Goal: Obtain resource: Obtain resource

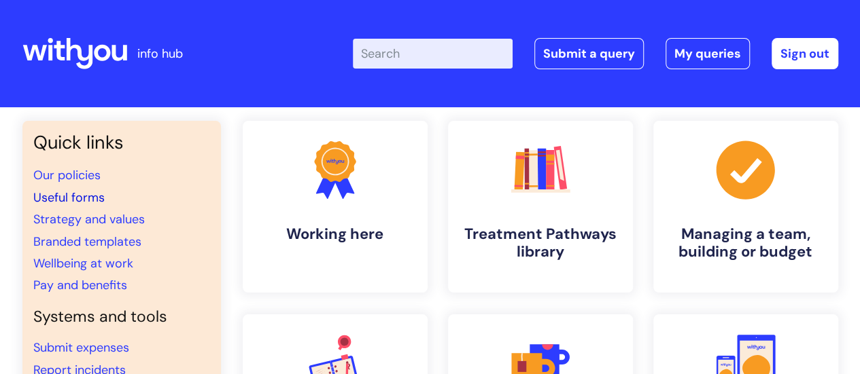
click at [86, 197] on link "Useful forms" at bounding box center [68, 198] width 71 height 16
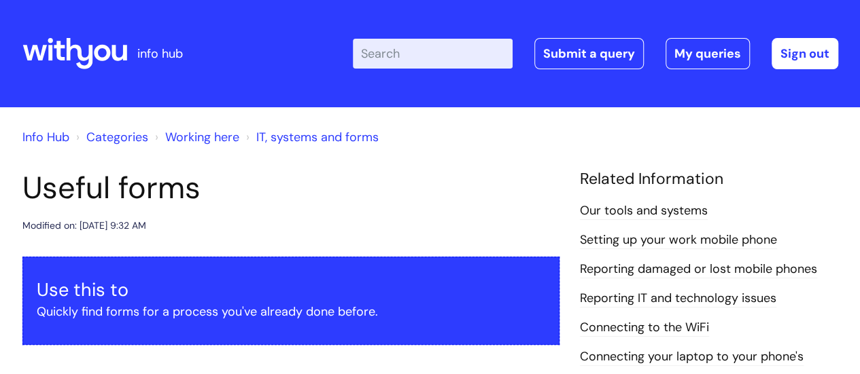
click at [186, 39] on div "info hub" at bounding box center [123, 54] width 203 height 80
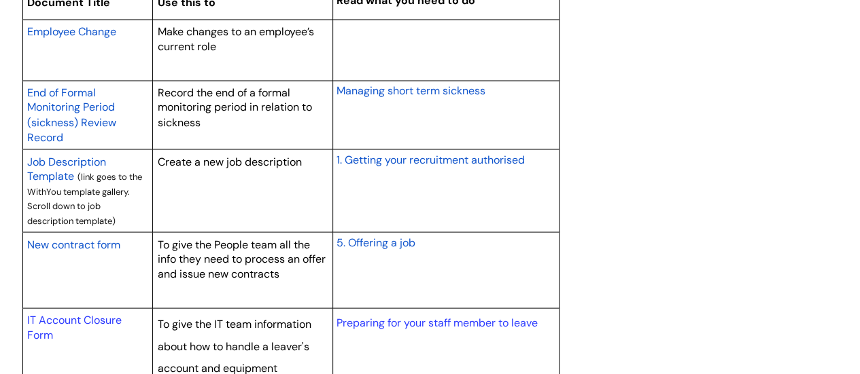
scroll to position [1223, 0]
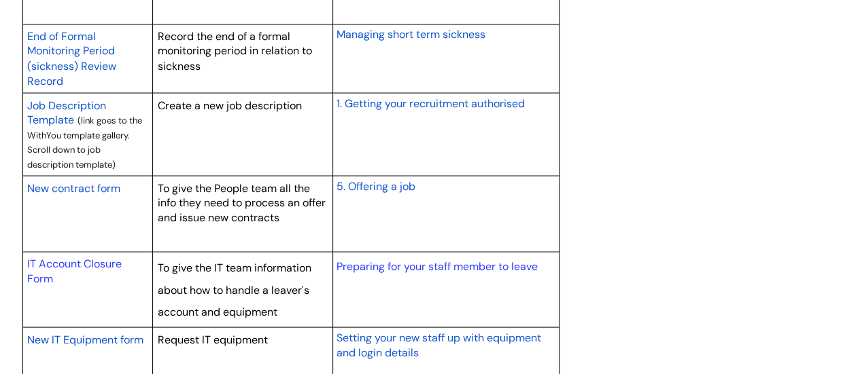
click at [99, 185] on span "New contract form" at bounding box center [73, 188] width 93 height 14
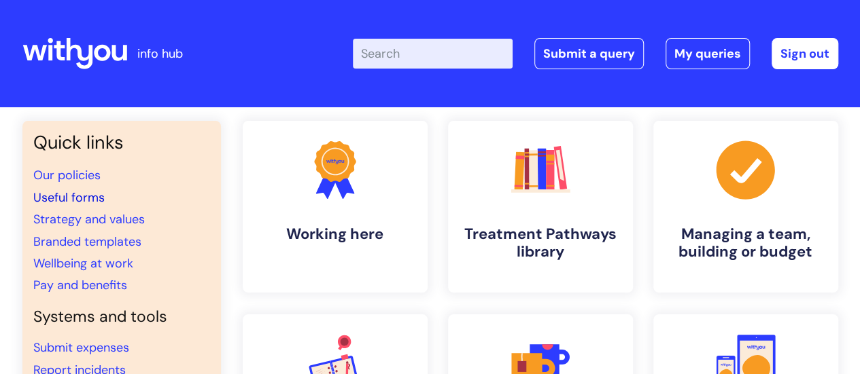
click at [79, 194] on link "Useful forms" at bounding box center [68, 198] width 71 height 16
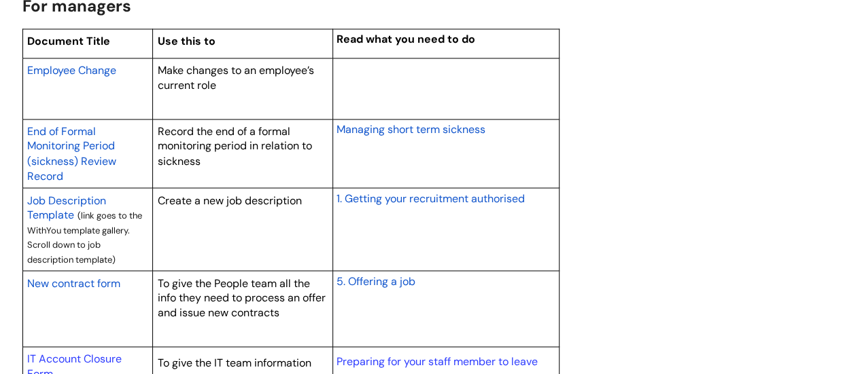
scroll to position [1155, 0]
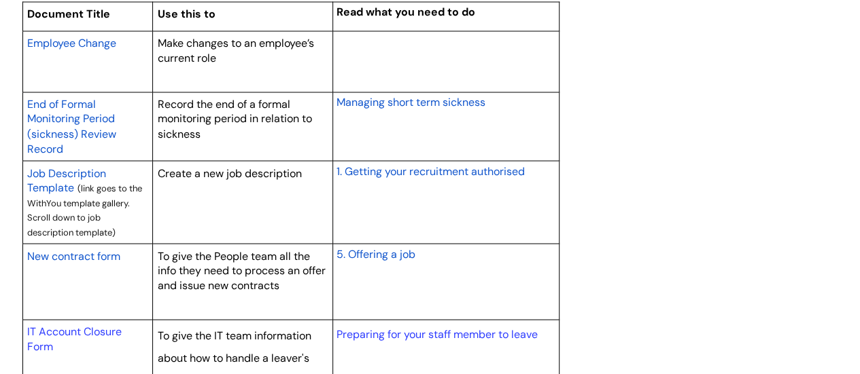
click at [90, 251] on span "New contract form" at bounding box center [73, 256] width 93 height 14
